Goal: Navigation & Orientation: Find specific page/section

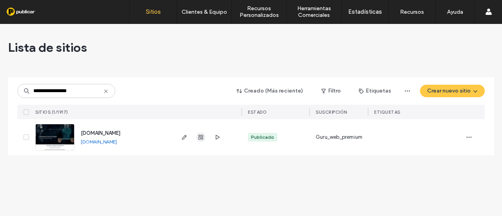
type input "**********"
click at [203, 139] on use "button" at bounding box center [201, 137] width 5 height 5
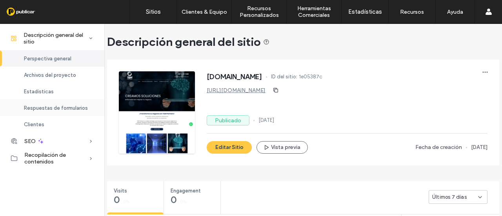
click at [49, 109] on span "Respuestas de formularios" at bounding box center [56, 108] width 64 height 6
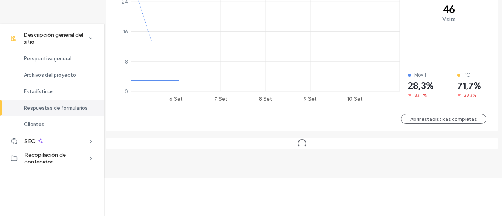
scroll to position [359, 4]
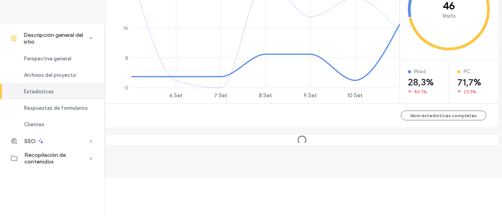
scroll to position [359, 4]
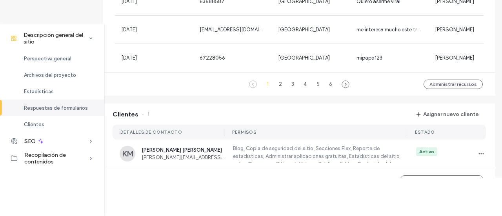
scroll to position [633, 4]
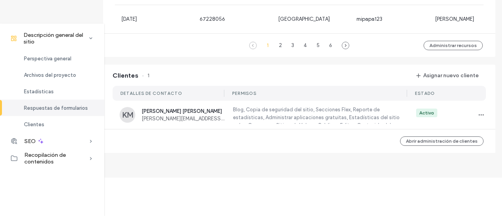
scroll to position [644, 4]
click at [51, 113] on div "Respuestas de formularios" at bounding box center [52, 108] width 104 height 16
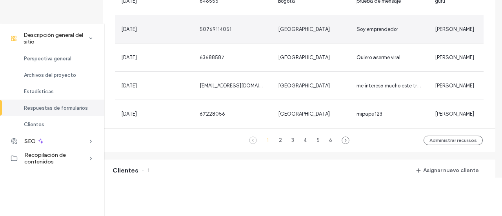
scroll to position [644, 4]
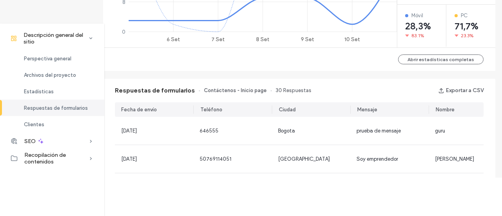
scroll to position [369, 4]
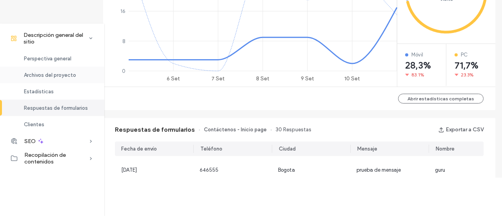
click at [45, 74] on span "Archivos del proyecto" at bounding box center [50, 75] width 52 height 6
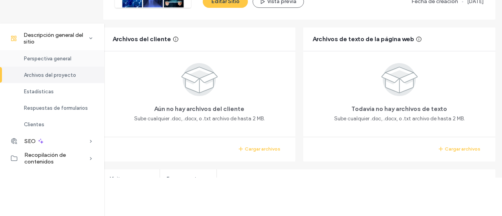
click at [52, 59] on span "Perspectiva general" at bounding box center [47, 59] width 47 height 6
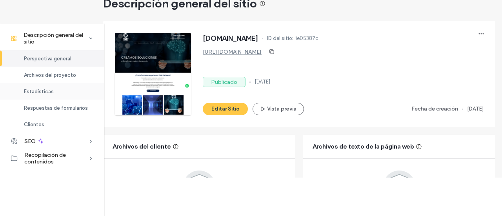
click at [43, 89] on span "Estadísticas" at bounding box center [39, 92] width 30 height 6
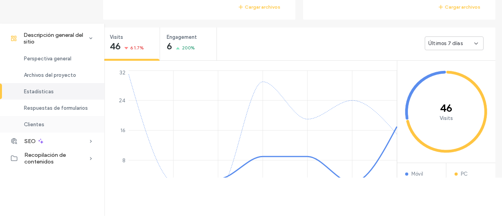
click at [43, 123] on span "Clientes" at bounding box center [34, 125] width 20 height 6
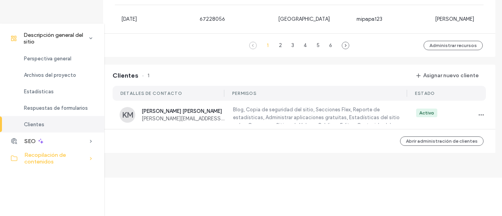
click at [42, 160] on span "Recopilación de contenidos" at bounding box center [56, 158] width 64 height 13
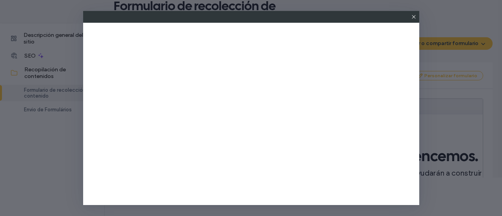
click at [416, 18] on icon at bounding box center [414, 17] width 6 height 6
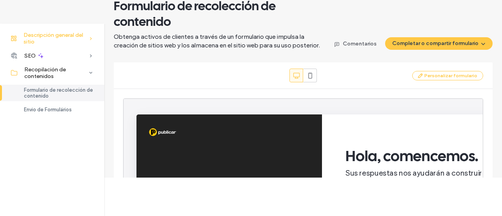
click at [51, 33] on span "Descripción general del sitio" at bounding box center [56, 38] width 65 height 13
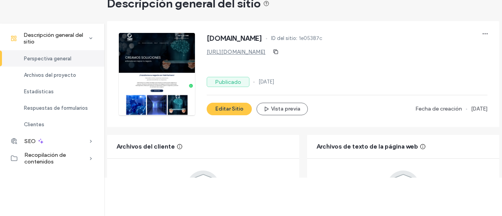
click at [21, 55] on div "Perspectiva general" at bounding box center [52, 58] width 104 height 16
click at [51, 61] on span "Perspectiva general" at bounding box center [47, 59] width 47 height 6
click at [49, 79] on div "Archivos del proyecto" at bounding box center [52, 75] width 104 height 16
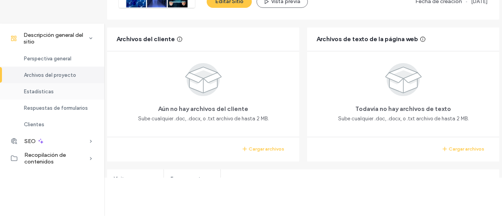
click at [47, 89] on span "Estadísticas" at bounding box center [39, 92] width 30 height 6
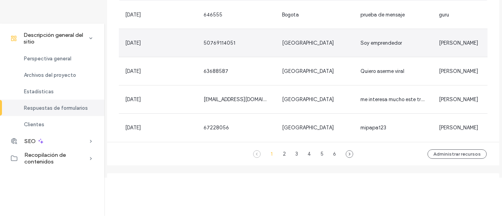
scroll to position [603, 0]
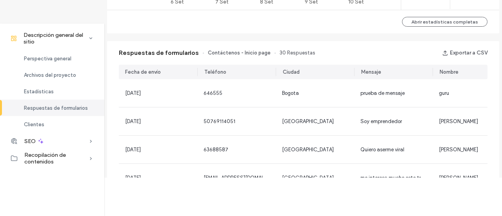
scroll to position [485, 0]
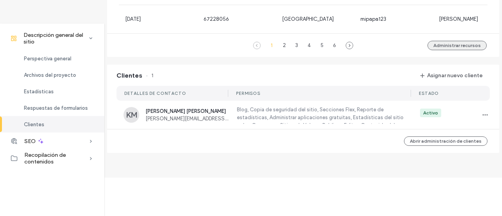
scroll to position [644, 0]
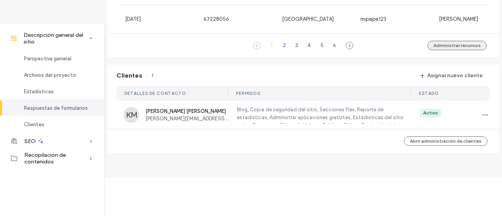
scroll to position [330, 0]
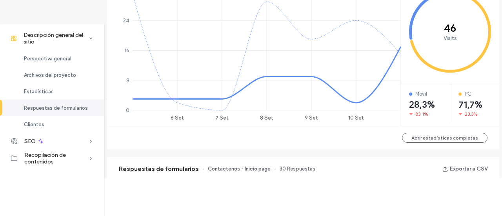
scroll to position [369, 0]
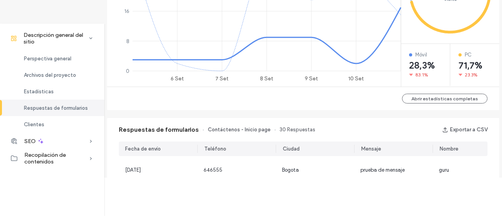
scroll to position [212, 0]
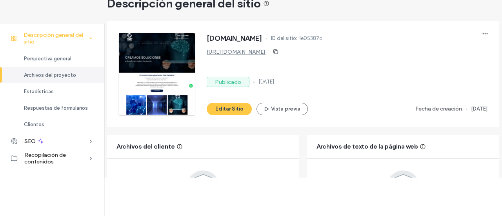
click at [43, 30] on div "Descripción general del sitio" at bounding box center [52, 38] width 104 height 17
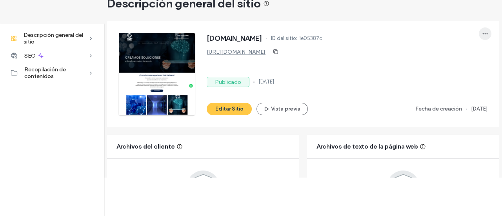
click at [483, 33] on icon "button" at bounding box center [485, 34] width 6 height 6
click at [262, 144] on div "Archivos del cliente" at bounding box center [203, 147] width 192 height 24
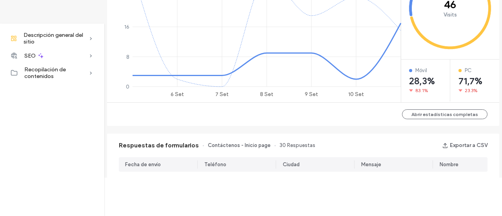
scroll to position [118, 0]
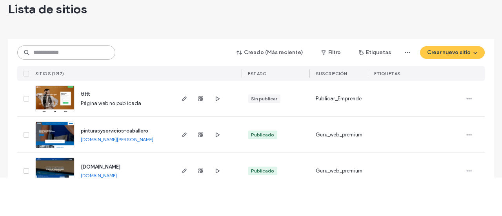
paste input "**********"
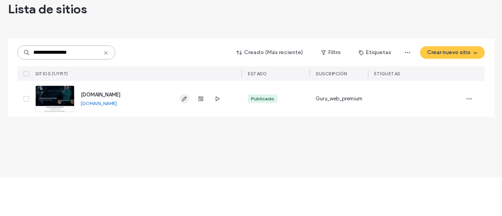
type input "**********"
click at [184, 100] on use "button" at bounding box center [184, 99] width 5 height 5
